Goal: Task Accomplishment & Management: Manage account settings

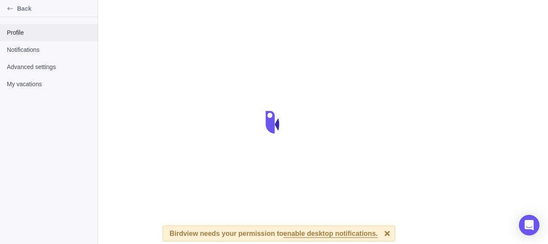
click at [37, 36] on span "Profile" at bounding box center [49, 32] width 84 height 9
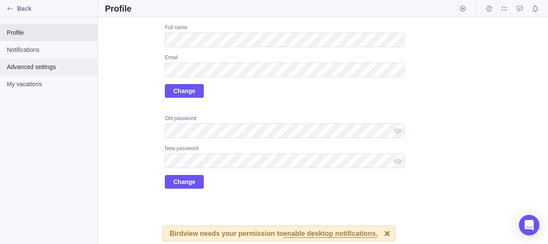
click at [39, 69] on span "Advanced settings" at bounding box center [49, 67] width 84 height 9
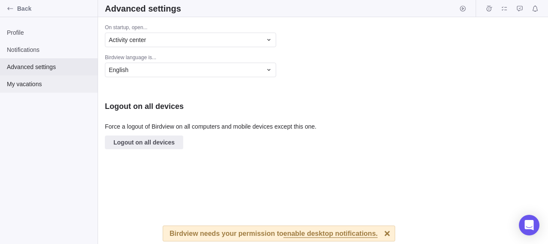
click at [35, 84] on span "My vacations" at bounding box center [49, 84] width 84 height 9
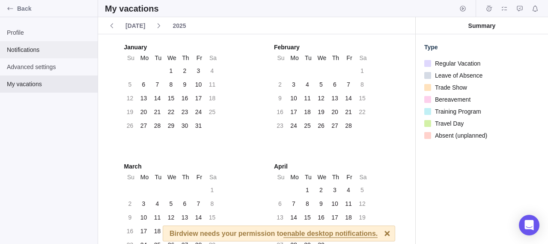
click at [46, 52] on span "Notifications" at bounding box center [49, 49] width 84 height 9
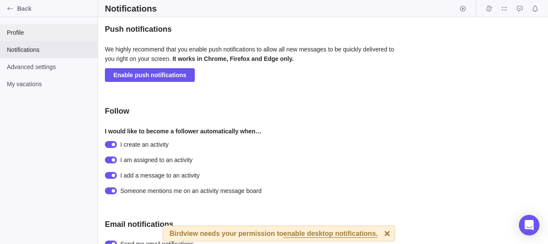
click at [31, 28] on div "Profile" at bounding box center [49, 32] width 98 height 17
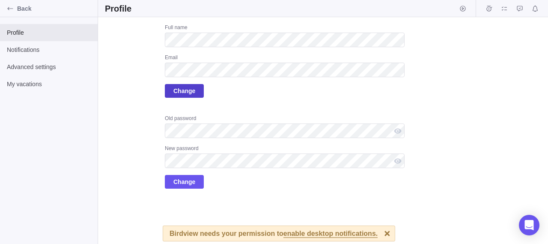
click at [184, 90] on span "Change" at bounding box center [185, 91] width 22 height 10
drag, startPoint x: 192, startPoint y: 93, endPoint x: 248, endPoint y: 95, distance: 56.2
click at [190, 94] on span "Change" at bounding box center [185, 91] width 22 height 10
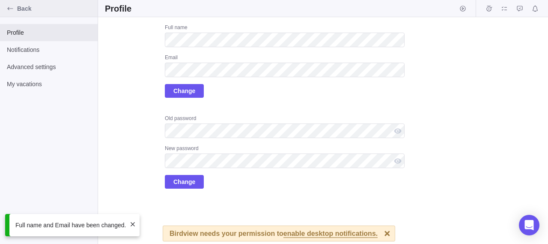
click at [16, 10] on div "Back" at bounding box center [10, 9] width 14 height 14
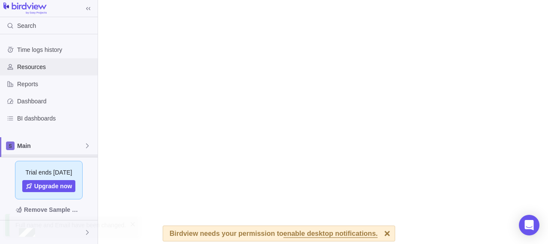
click at [47, 66] on span "Resources" at bounding box center [55, 67] width 77 height 9
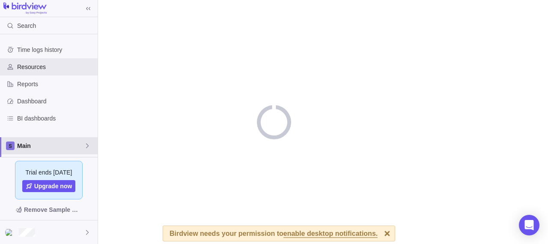
click at [88, 144] on icon at bounding box center [87, 145] width 7 height 7
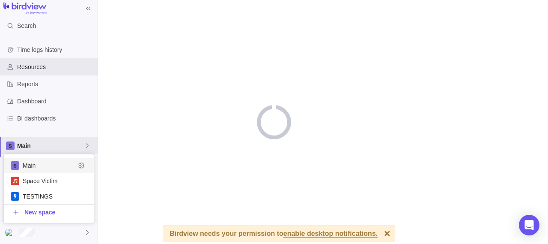
scroll to position [99, 0]
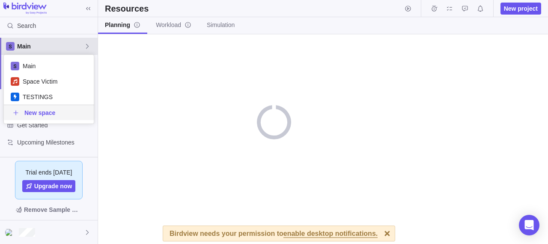
click at [81, 46] on span "Main" at bounding box center [50, 46] width 67 height 9
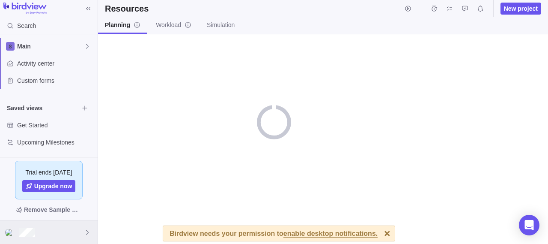
click at [71, 232] on div at bounding box center [49, 232] width 98 height 24
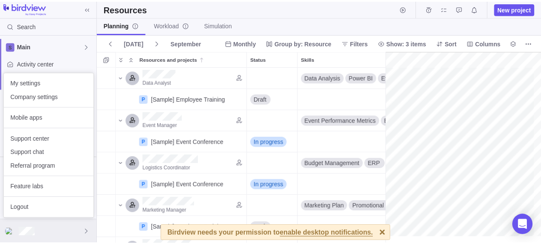
scroll to position [0, 176]
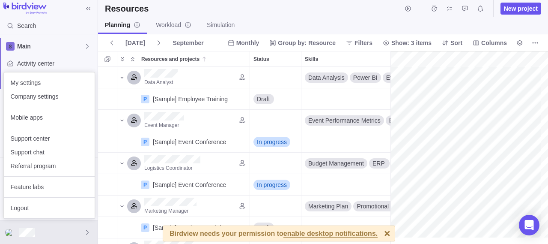
click at [378, 233] on body "Search Time logs history Resources Reports Dashboard BI dashboards Main Activit…" at bounding box center [274, 122] width 548 height 244
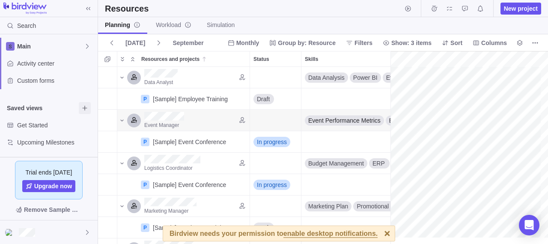
click at [84, 109] on icon "Browse views" at bounding box center [84, 108] width 7 height 7
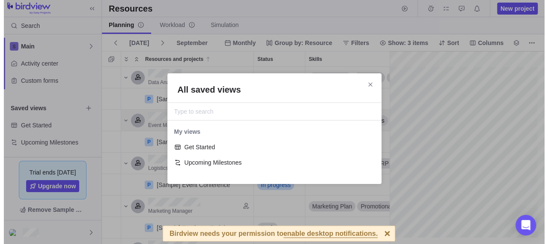
scroll to position [45, 207]
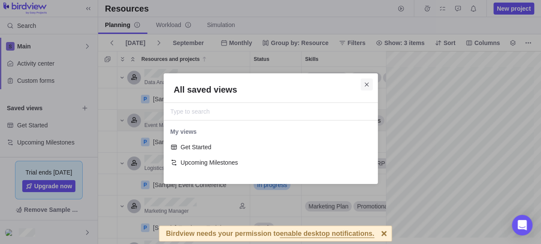
click at [367, 84] on icon "Close" at bounding box center [367, 84] width 4 height 4
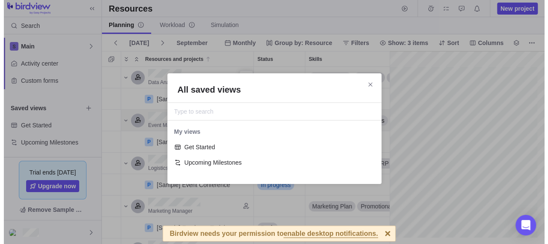
scroll to position [170, 285]
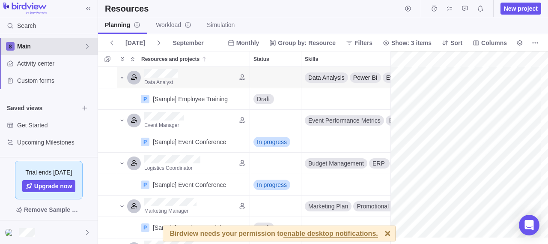
click at [86, 47] on icon at bounding box center [87, 46] width 7 height 7
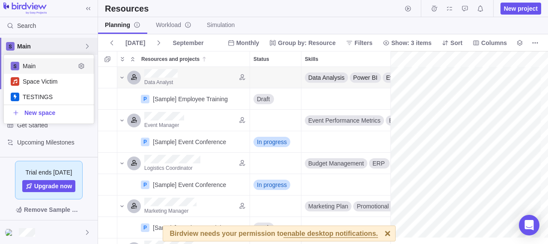
scroll to position [61, 83]
click at [54, 84] on span "Space Victim" at bounding box center [55, 81] width 65 height 9
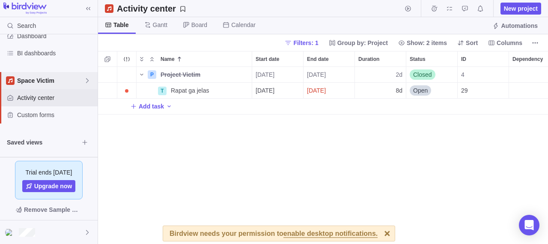
scroll to position [170, 443]
